Goal: Check status: Check status

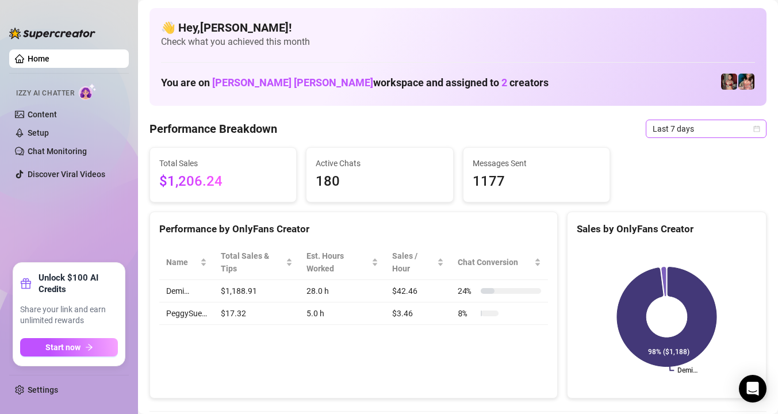
click at [679, 129] on span "Last 7 days" at bounding box center [706, 128] width 107 height 17
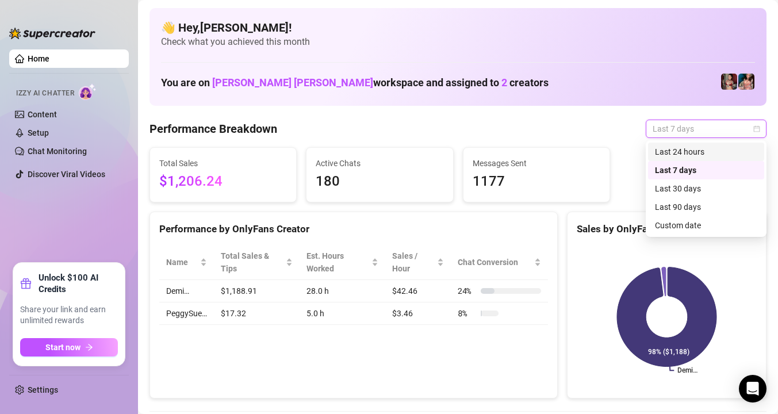
click at [681, 153] on div "Last 24 hours" at bounding box center [706, 151] width 102 height 13
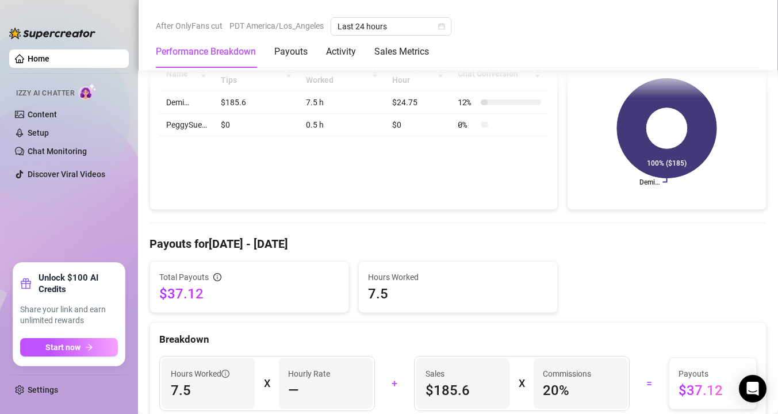
scroll to position [186, 0]
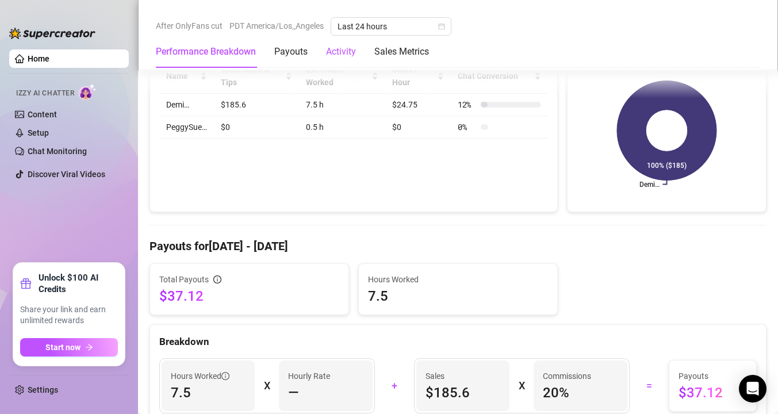
click at [352, 48] on div "Activity" at bounding box center [341, 52] width 30 height 14
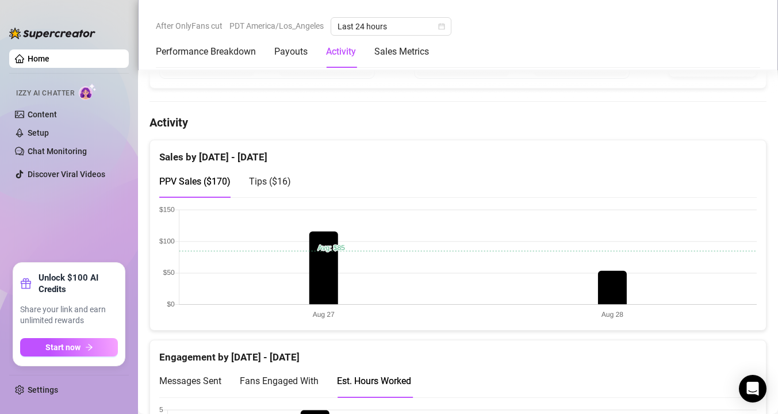
scroll to position [560, 0]
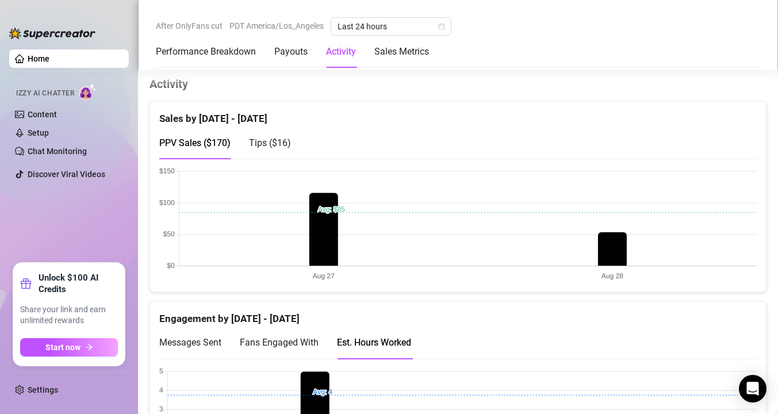
click at [279, 145] on span "Tips ( $16 )" at bounding box center [270, 142] width 42 height 11
click at [177, 145] on span "PPV Sales ( $170 )" at bounding box center [194, 142] width 71 height 11
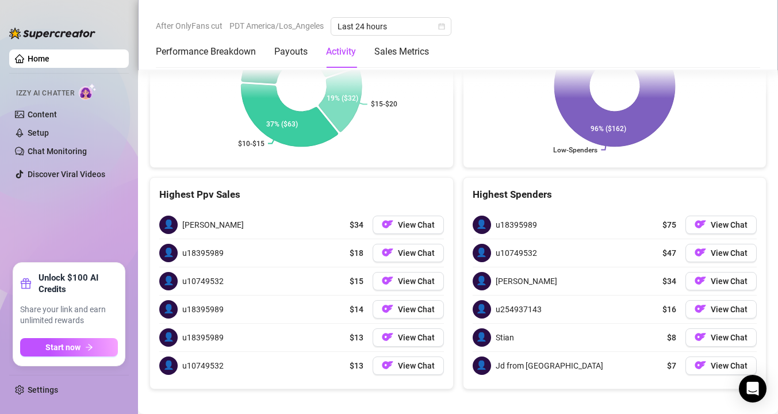
scroll to position [1845, 0]
